Goal: Transaction & Acquisition: Download file/media

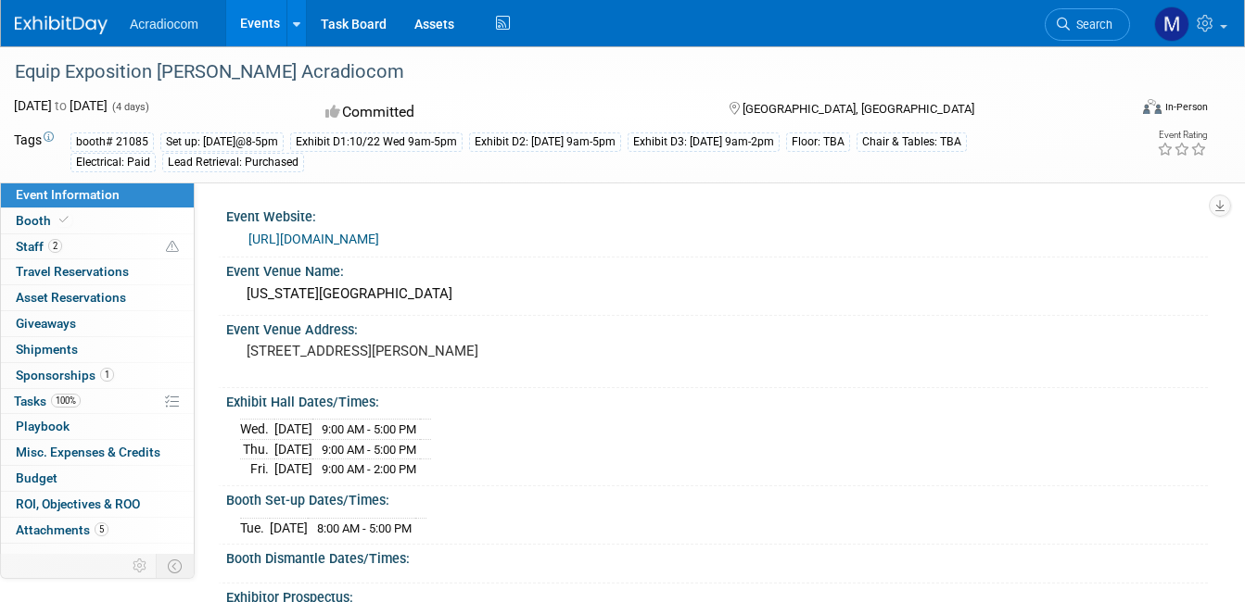
click at [277, 20] on link "Events" at bounding box center [260, 23] width 68 height 46
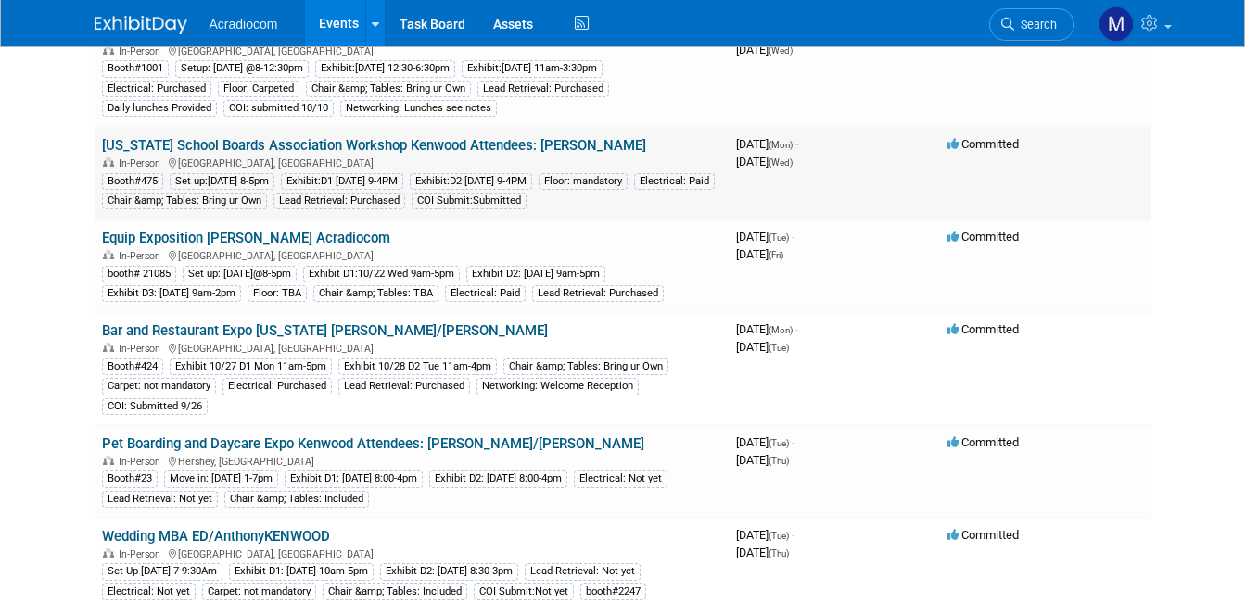
scroll to position [185, 0]
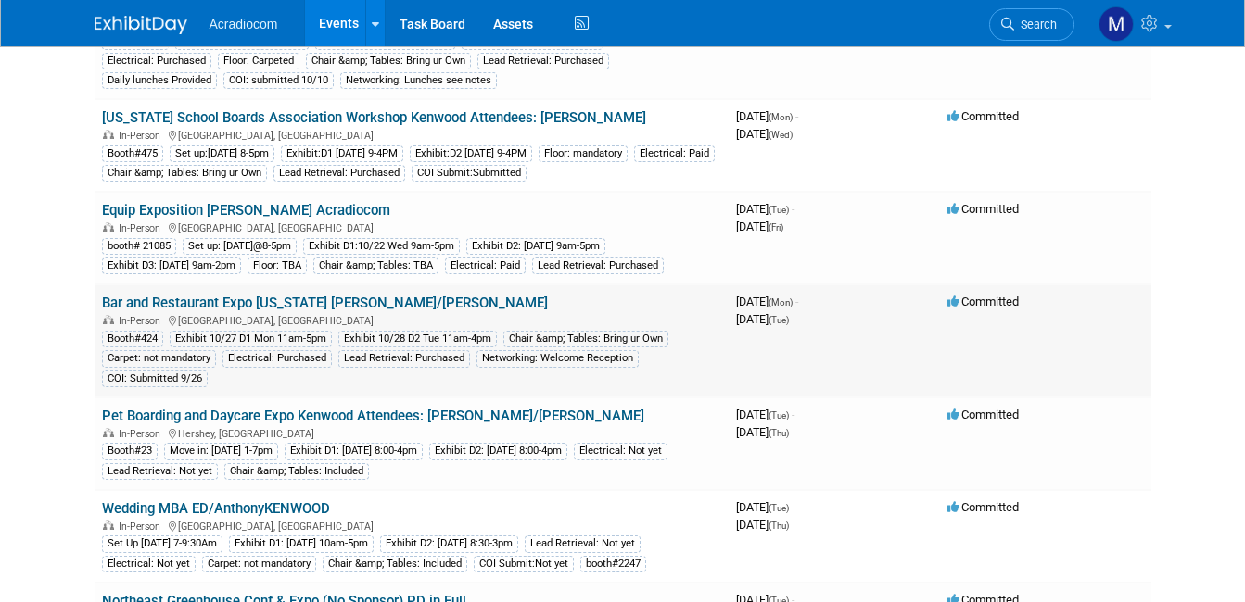
click at [190, 302] on link "Bar and Restaurant Expo [US_STATE] [PERSON_NAME]/[PERSON_NAME]" at bounding box center [325, 303] width 446 height 17
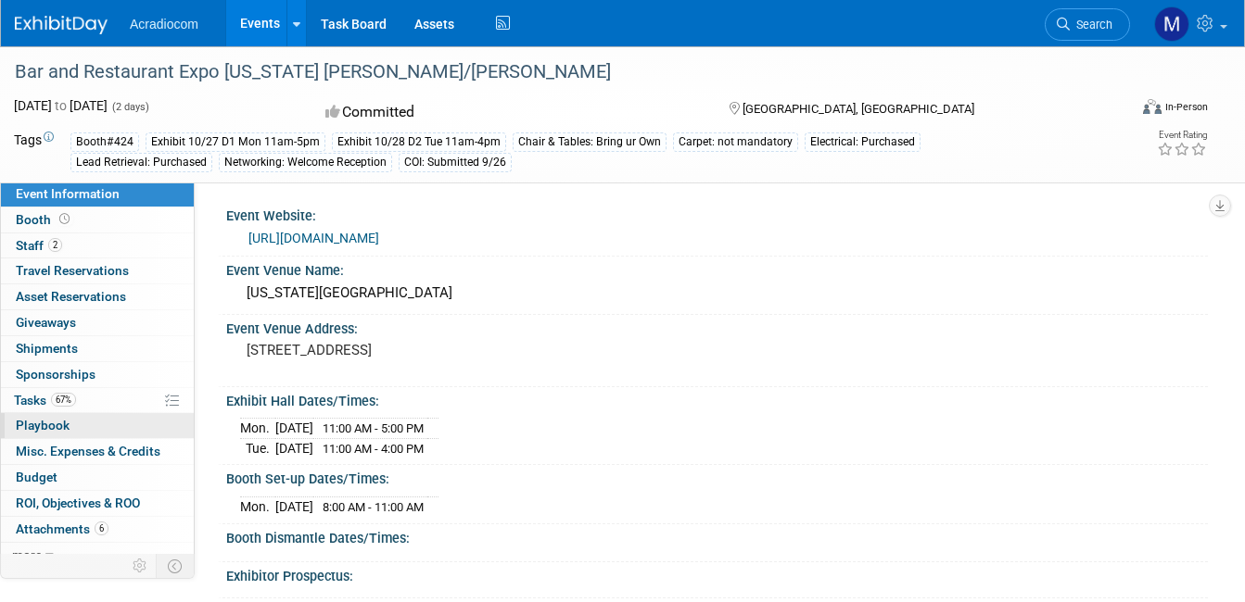
scroll to position [14, 0]
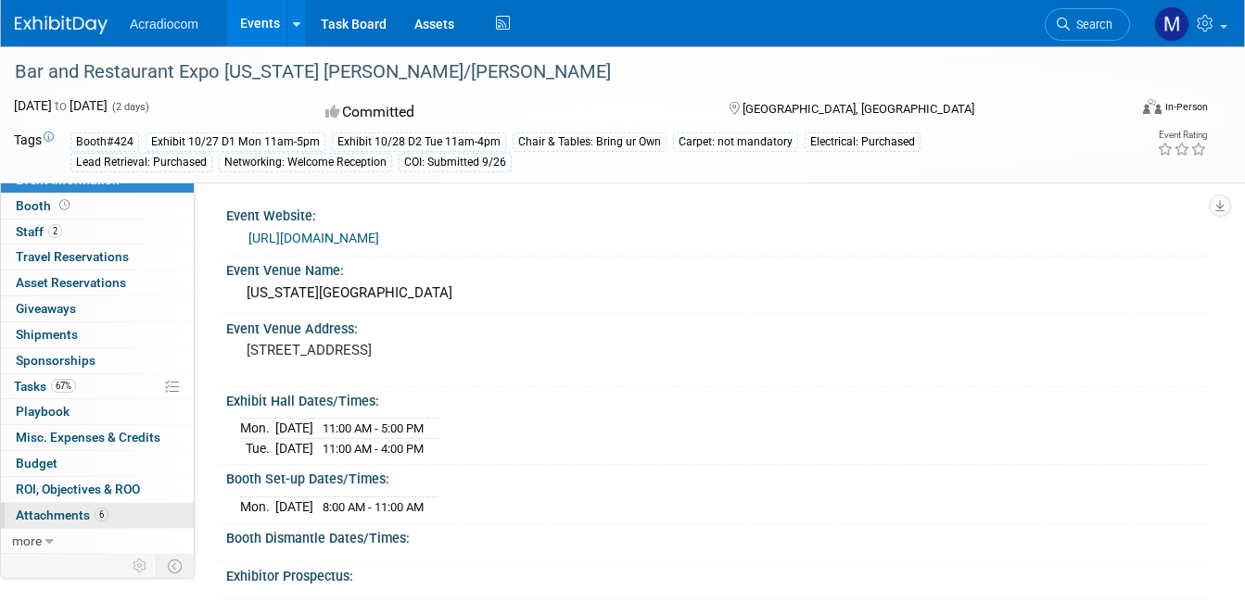
click at [31, 515] on span "Attachments 6" at bounding box center [62, 515] width 93 height 15
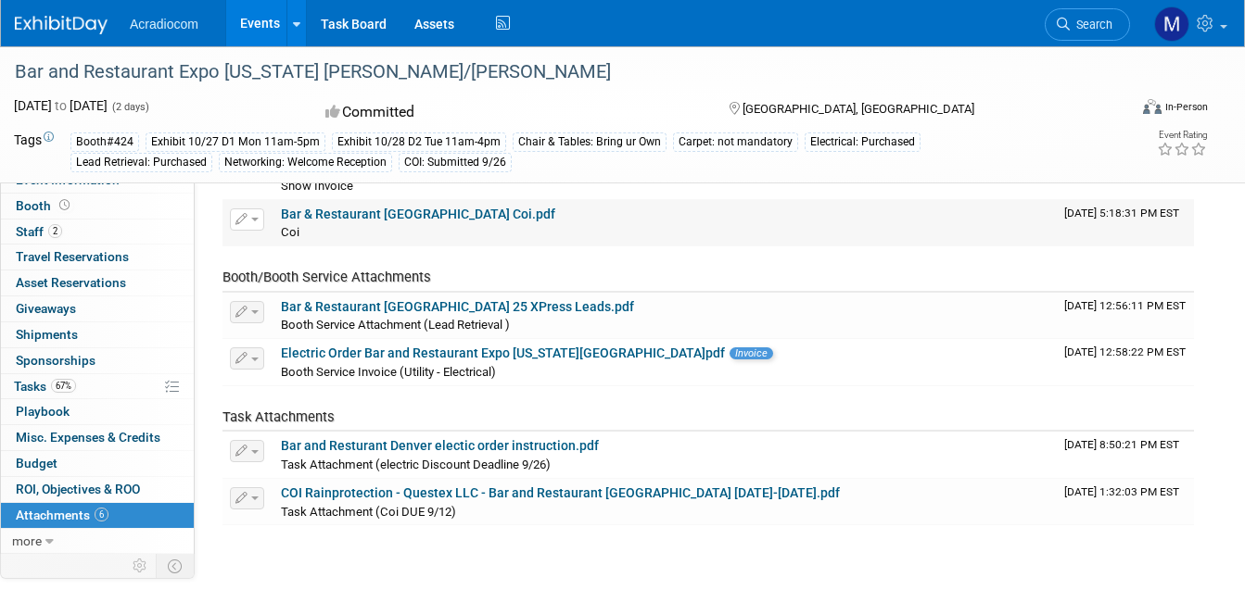
scroll to position [185, 0]
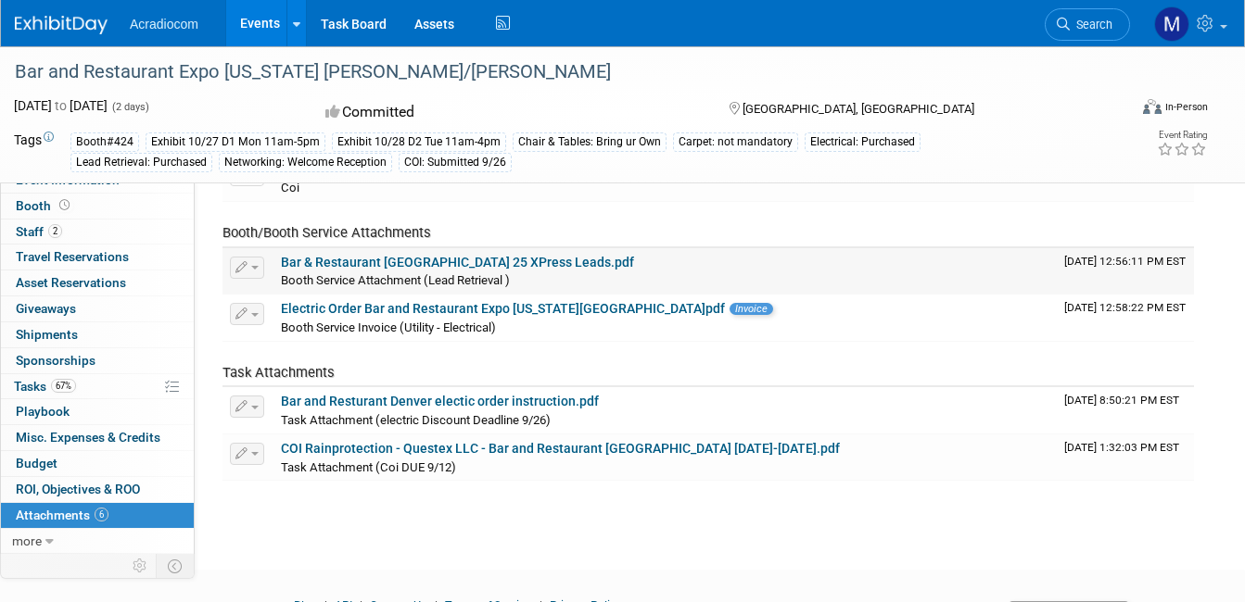
click at [403, 260] on link "Bar & Restaurant [GEOGRAPHIC_DATA] 25 XPress Leads.pdf" at bounding box center [457, 262] width 353 height 15
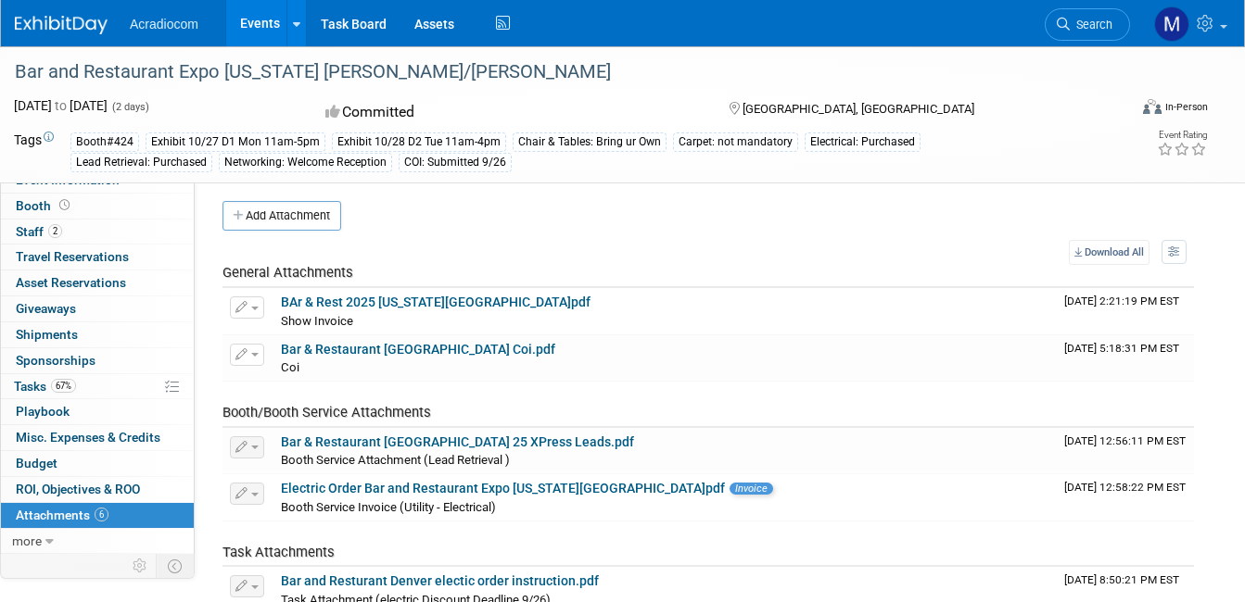
scroll to position [0, 0]
